Goal: Transaction & Acquisition: Obtain resource

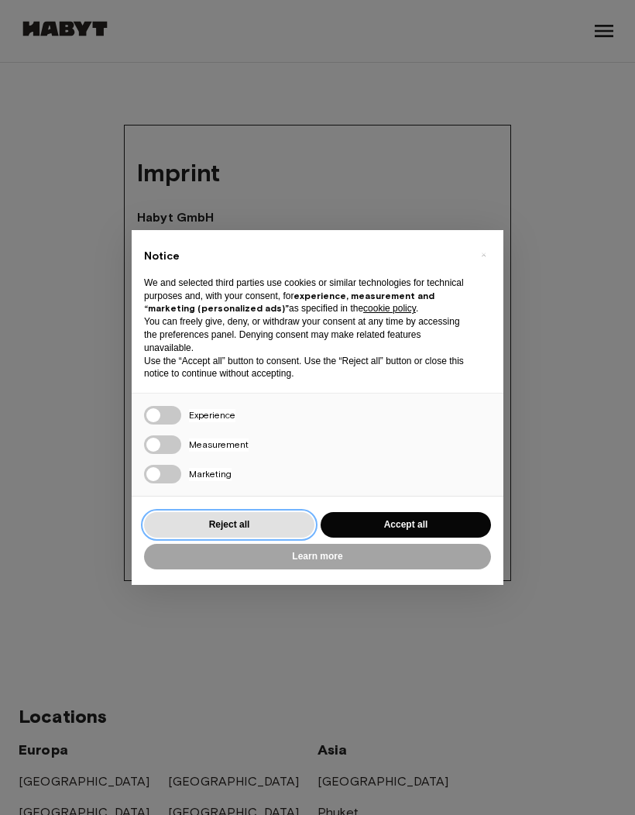
click at [263, 521] on button "Reject all" at bounding box center [229, 525] width 170 height 26
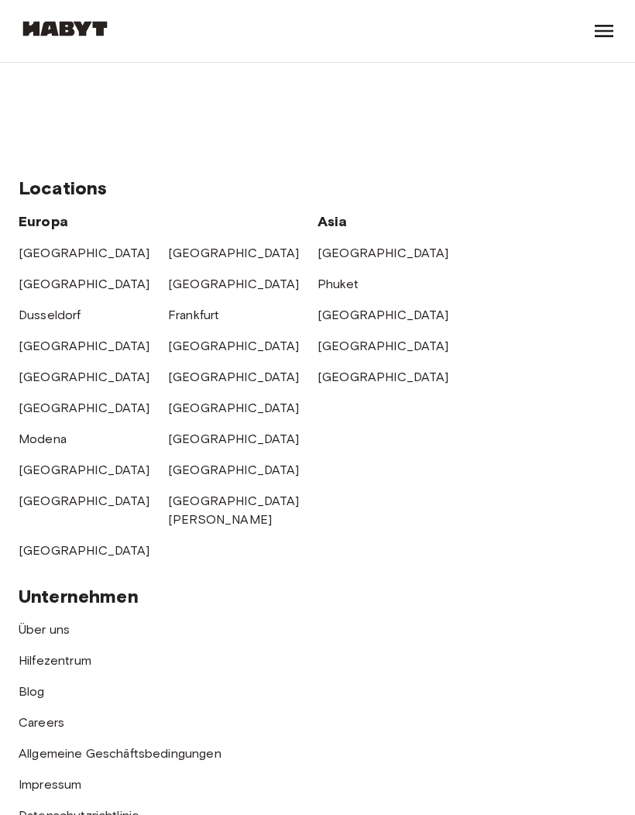
scroll to position [531, 0]
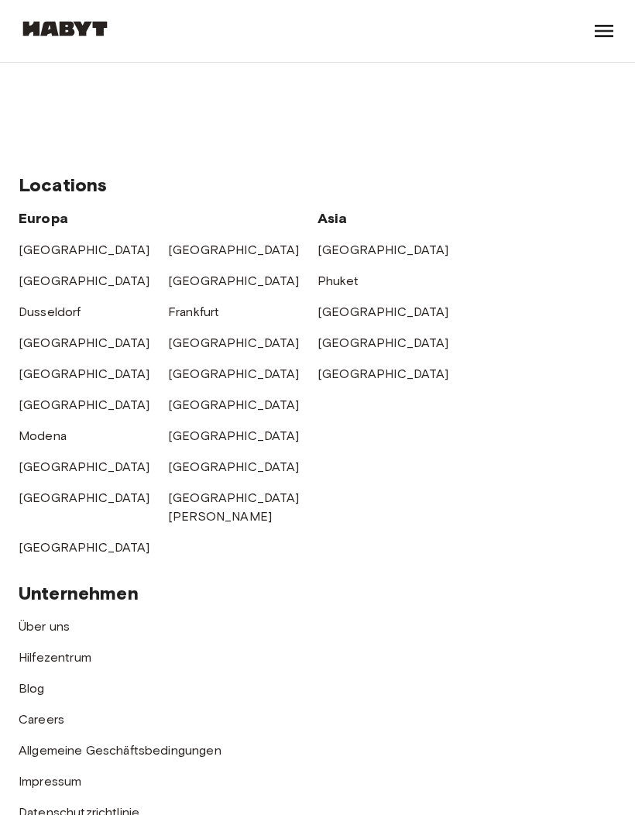
click at [184, 338] on link "[GEOGRAPHIC_DATA]" at bounding box center [234, 342] width 132 height 15
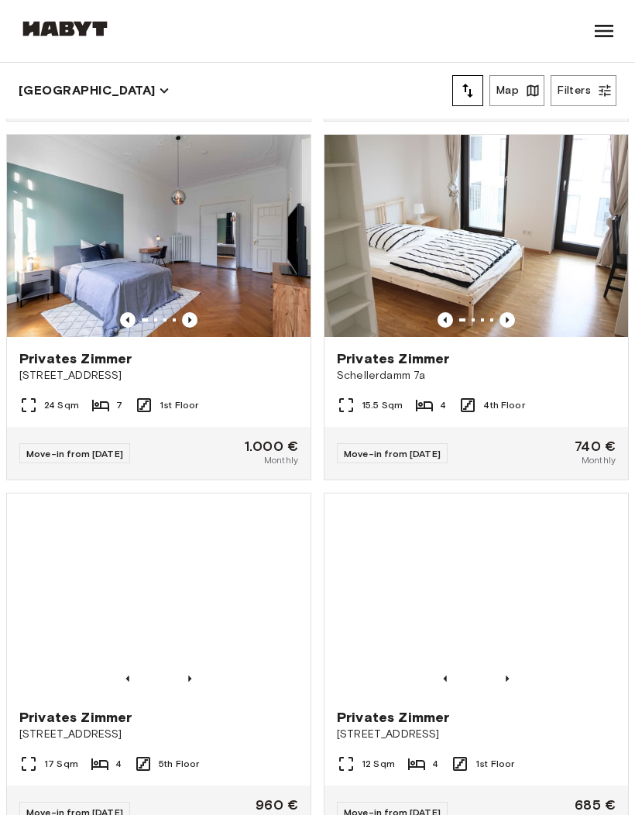
scroll to position [1778, 0]
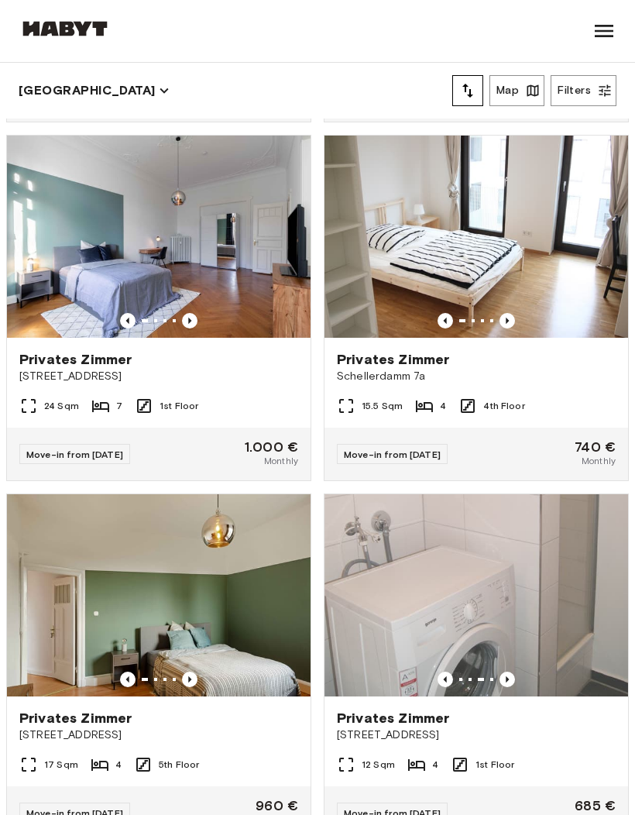
click at [529, 740] on span "[STREET_ADDRESS]" at bounding box center [476, 734] width 279 height 15
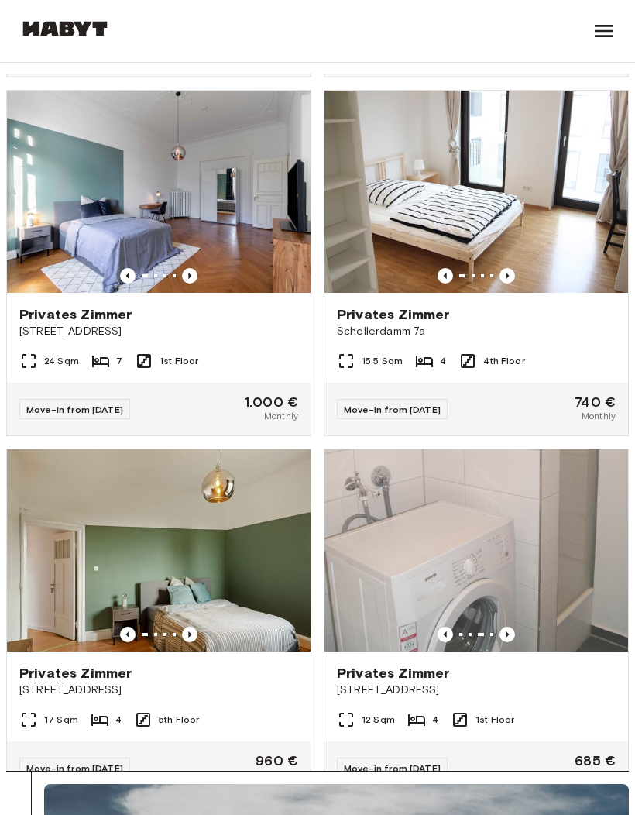
scroll to position [0, 0]
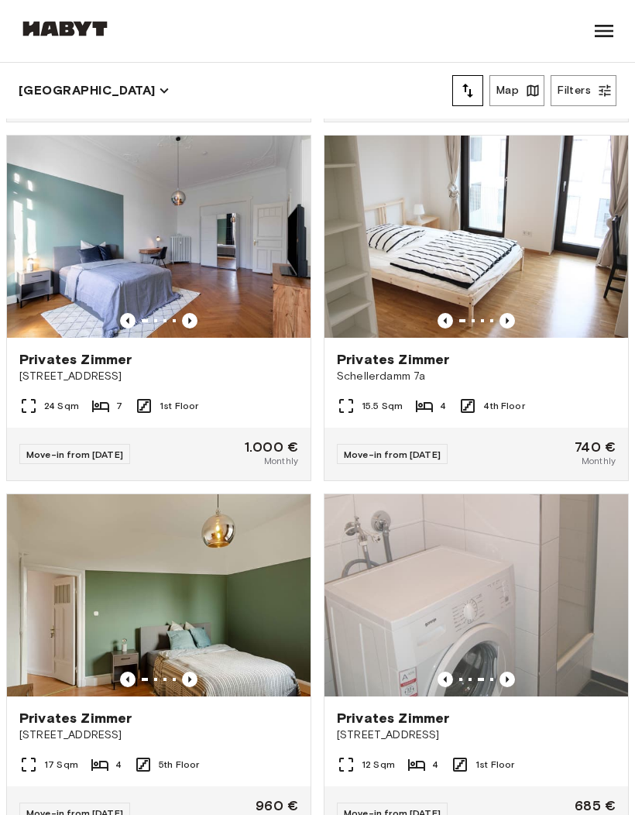
click at [575, 1] on div "Hamburg Europa Amsterdam Berlin Brüssel Köln Dusseldorf Frankfurt Graz Hamburg …" at bounding box center [318, 31] width 598 height 62
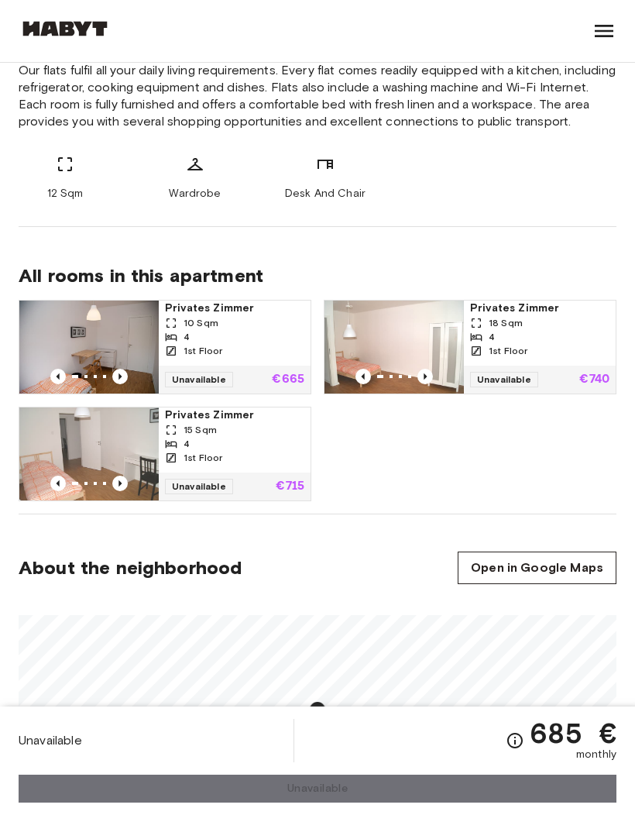
scroll to position [623, 0]
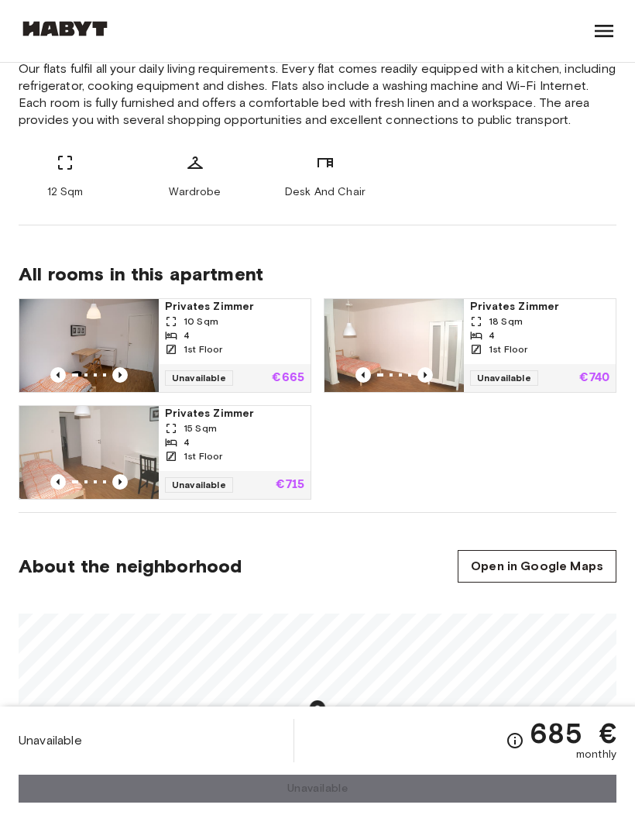
click at [126, 371] on icon "Previous image" at bounding box center [119, 374] width 15 height 15
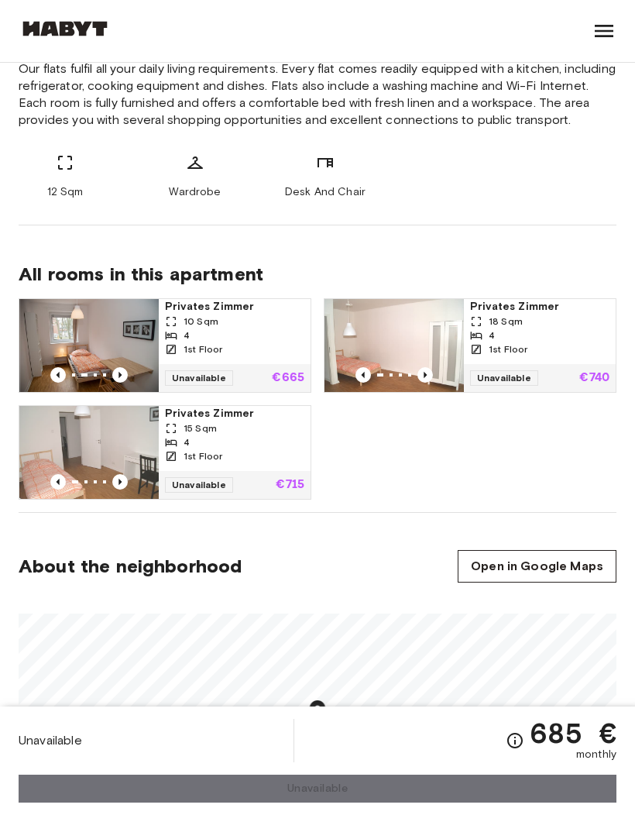
click at [131, 365] on img at bounding box center [89, 345] width 139 height 93
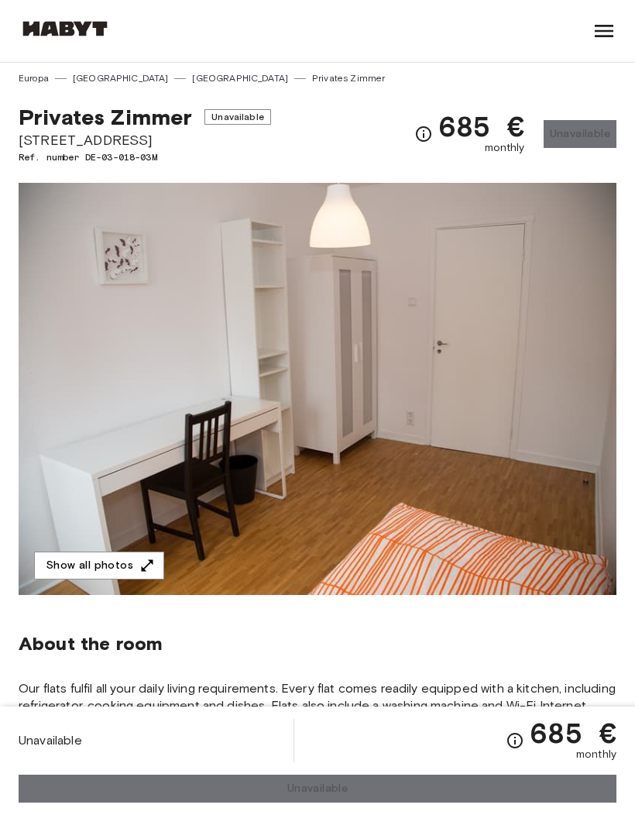
scroll to position [0, 0]
